Goal: Task Accomplishment & Management: Complete application form

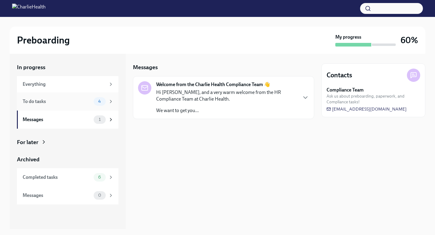
click at [32, 102] on div "To do tasks" at bounding box center [57, 101] width 69 height 7
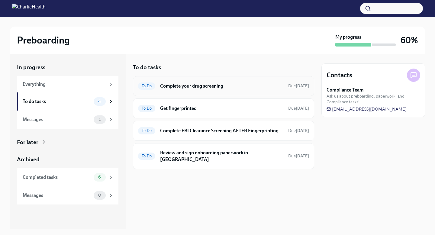
click at [204, 87] on h6 "Complete your drug screening" at bounding box center [221, 86] width 123 height 7
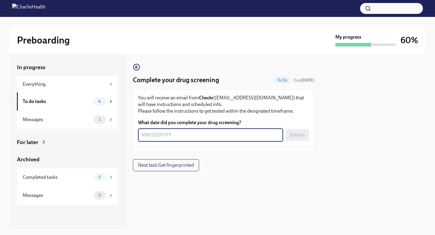
click at [193, 135] on textarea "What date did you complete your drug screening?" at bounding box center [211, 134] width 138 height 7
type textarea "[DATE]"
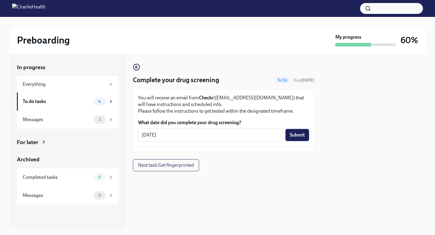
click at [297, 135] on span "Submit" at bounding box center [297, 135] width 15 height 6
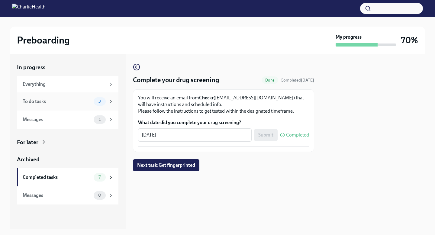
click at [74, 96] on div "To do tasks 3" at bounding box center [68, 101] width 102 height 18
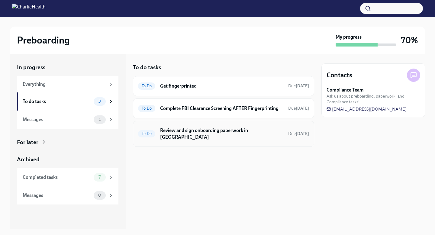
click at [179, 131] on h6 "Review and sign onboarding paperwork in [GEOGRAPHIC_DATA]" at bounding box center [221, 133] width 123 height 13
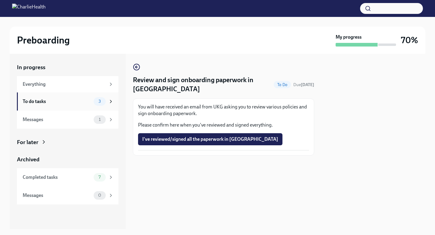
click at [77, 98] on div "To do tasks 3" at bounding box center [68, 101] width 91 height 8
